Goal: Entertainment & Leisure: Consume media (video, audio)

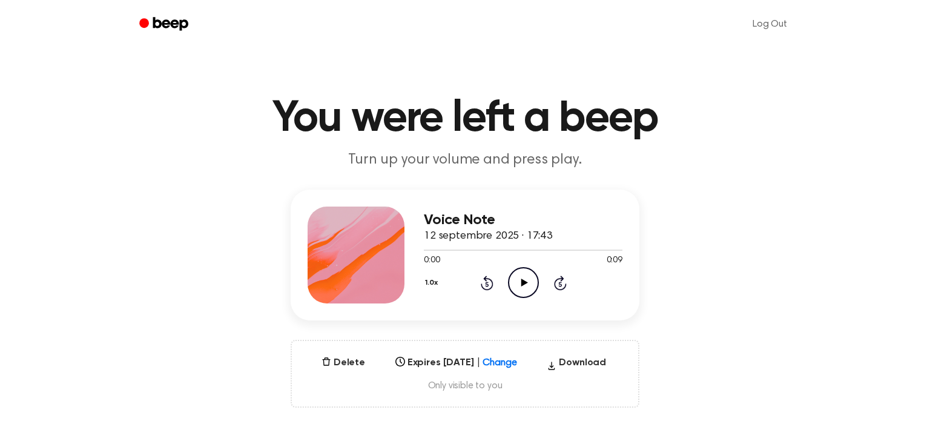
click at [537, 283] on circle at bounding box center [524, 283] width 30 height 30
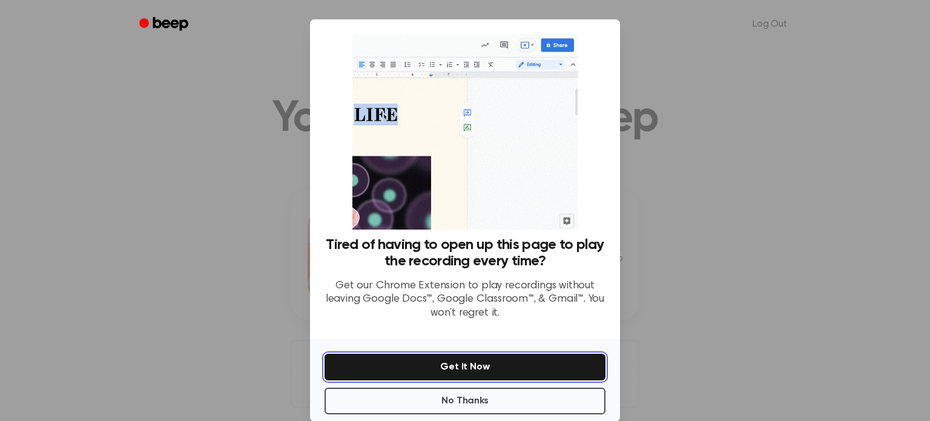
click at [486, 363] on button "Get It Now" at bounding box center [465, 367] width 281 height 27
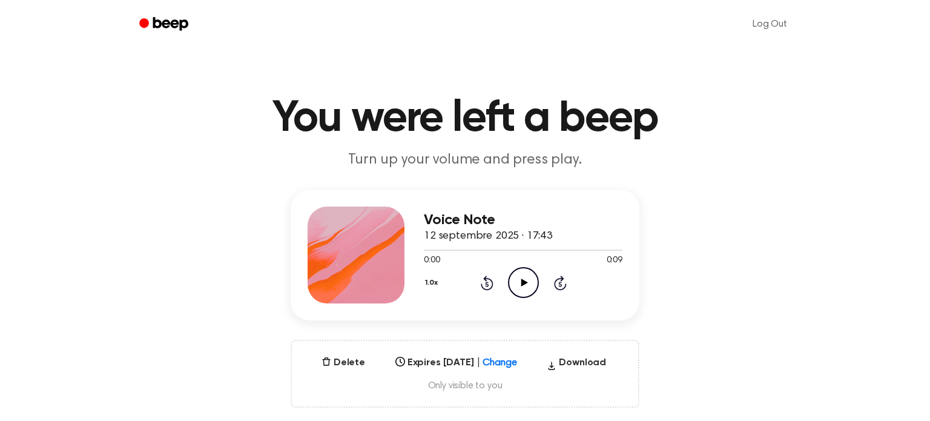
click at [521, 268] on circle at bounding box center [524, 283] width 30 height 30
click at [519, 280] on icon "Play Audio" at bounding box center [523, 282] width 31 height 31
click at [519, 274] on icon "Pause Audio" at bounding box center [523, 282] width 31 height 31
